Goal: Task Accomplishment & Management: Use online tool/utility

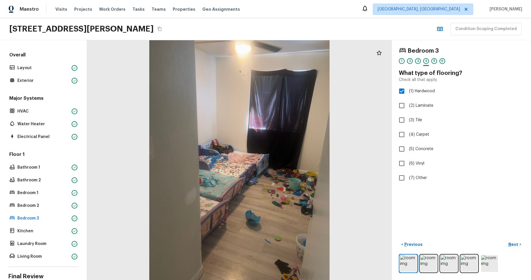
scroll to position [49, 0]
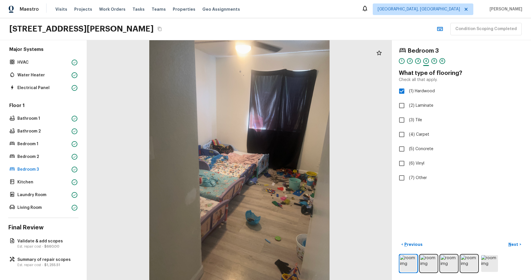
click at [119, 4] on div "Visits Projects Work Orders Tasks Teams Properties Geo Assignments" at bounding box center [150, 9] width 191 height 12
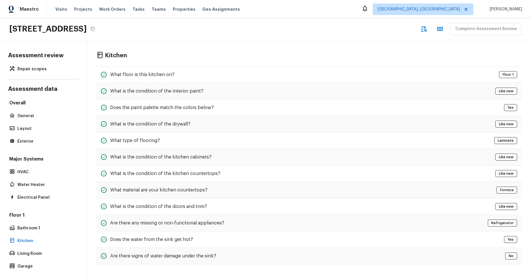
scroll to position [96, 0]
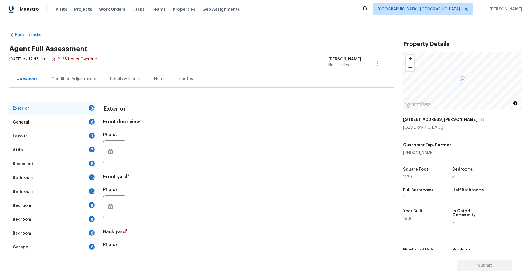
click at [209, 80] on div "Questions Condition Adjustments Details & Inputs Notes Photos" at bounding box center [201, 78] width 384 height 17
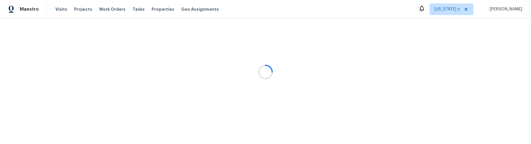
click at [337, 47] on div at bounding box center [265, 72] width 531 height 144
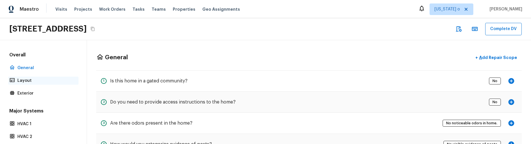
click at [52, 81] on p "Layout" at bounding box center [46, 81] width 58 height 6
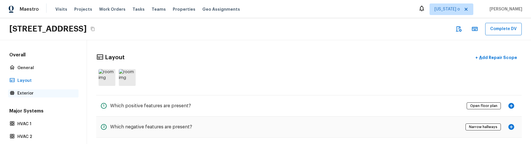
click at [52, 91] on p "Exterior" at bounding box center [46, 94] width 58 height 6
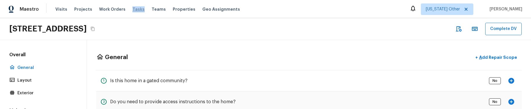
click at [132, 10] on span "Tasks" at bounding box center [138, 9] width 12 height 4
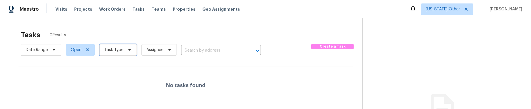
click at [134, 49] on span "Task Type" at bounding box center [117, 50] width 37 height 12
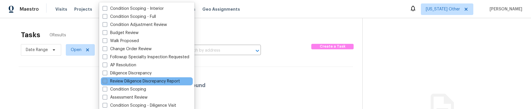
scroll to position [8, 0]
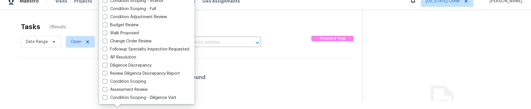
drag, startPoint x: 282, startPoint y: 71, endPoint x: 272, endPoint y: 70, distance: 9.9
click at [282, 71] on div "No tasks found" at bounding box center [186, 77] width 334 height 37
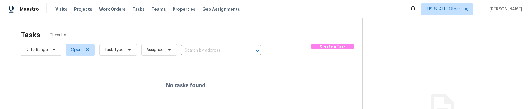
scroll to position [0, 0]
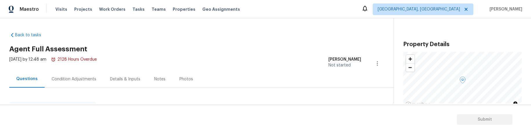
drag, startPoint x: 361, startPoint y: 134, endPoint x: 330, endPoint y: 125, distance: 32.7
click at [359, 106] on section "Submit" at bounding box center [265, 120] width 531 height 30
drag, startPoint x: 330, startPoint y: 131, endPoint x: 328, endPoint y: 121, distance: 10.6
click at [328, 121] on section "Submit" at bounding box center [265, 120] width 531 height 30
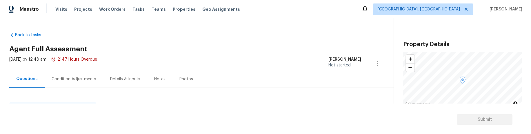
drag, startPoint x: 312, startPoint y: 85, endPoint x: 300, endPoint y: 77, distance: 14.5
click at [311, 84] on div "Questions Condition Adjustments Details & Inputs Notes Photos" at bounding box center [201, 78] width 384 height 17
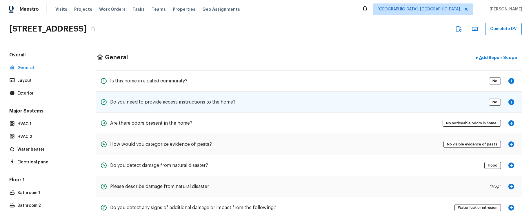
scroll to position [37, 0]
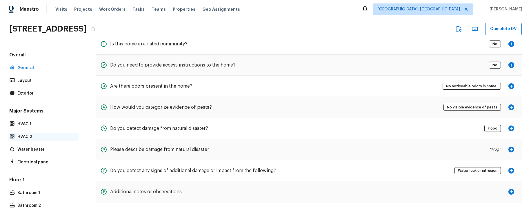
click at [28, 140] on div "HVAC 2" at bounding box center [43, 137] width 70 height 8
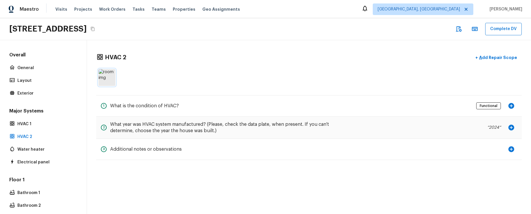
click at [101, 78] on img at bounding box center [106, 77] width 17 height 17
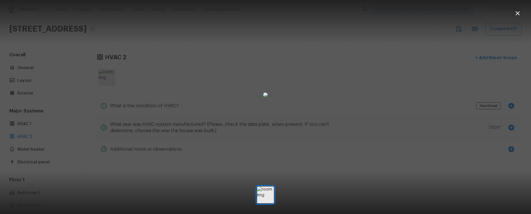
click at [92, 90] on div at bounding box center [265, 94] width 531 height 171
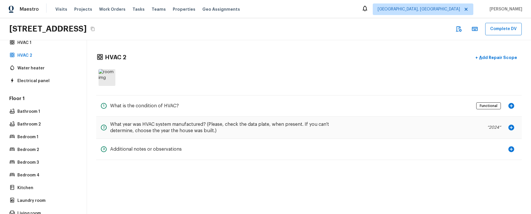
scroll to position [143, 0]
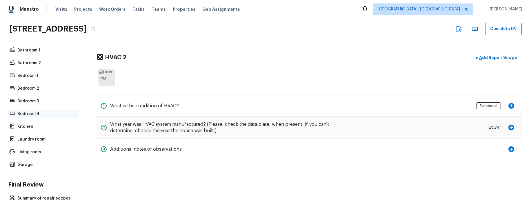
click at [34, 112] on p "Bedroom 4" at bounding box center [46, 114] width 58 height 6
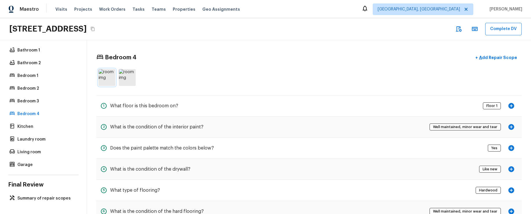
click at [109, 74] on img at bounding box center [106, 77] width 17 height 17
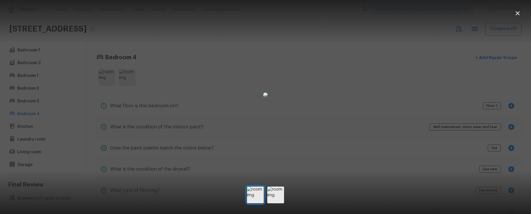
click at [88, 98] on div at bounding box center [265, 94] width 531 height 171
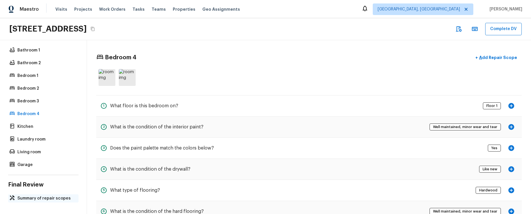
click at [46, 162] on p "Summary of repair scopes" at bounding box center [46, 199] width 58 height 6
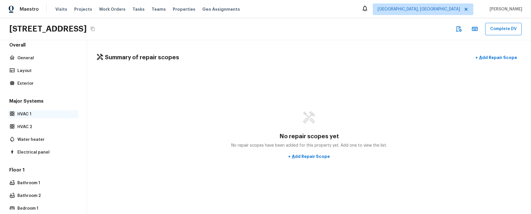
scroll to position [0, 0]
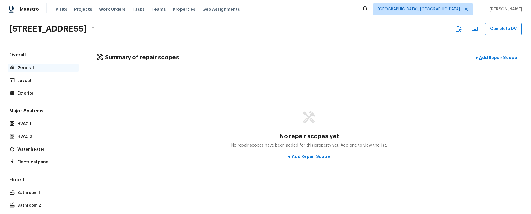
click at [39, 67] on p "General" at bounding box center [46, 68] width 58 height 6
